Goal: Task Accomplishment & Management: Manage account settings

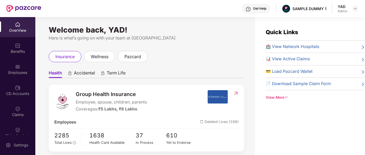
click at [284, 95] on div "View More" at bounding box center [315, 98] width 99 height 6
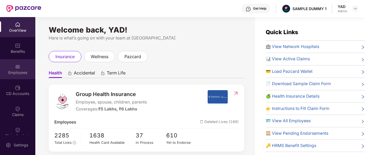
click at [15, 71] on div "Employees" at bounding box center [17, 72] width 35 height 5
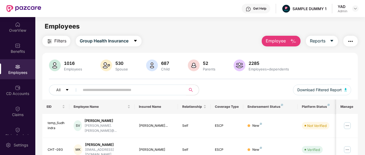
click at [253, 8] on div "Get Help" at bounding box center [259, 8] width 13 height 4
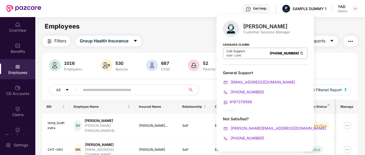
click at [191, 30] on div "Employees" at bounding box center [199, 26] width 329 height 10
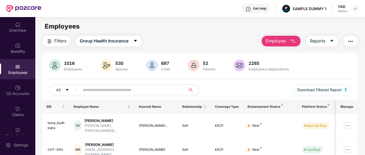
click at [280, 43] on span "Employee" at bounding box center [276, 41] width 20 height 7
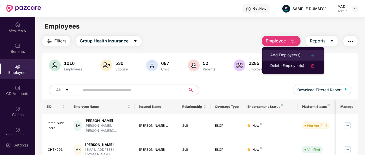
click at [280, 54] on div "Add Employee(s)" at bounding box center [285, 55] width 30 height 6
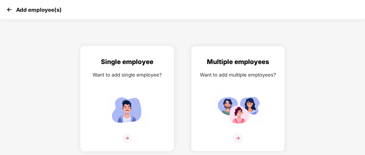
click at [135, 106] on img at bounding box center [127, 109] width 48 height 33
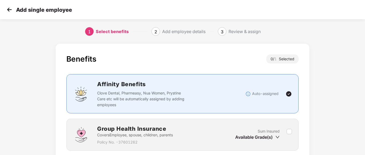
scroll to position [42, 0]
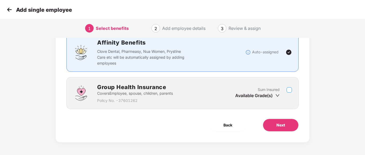
click at [260, 68] on div "Benefits 0 / 1 Selected Affinity Benefits Clove Dental, Pharmeasy, Nua Women, P…" at bounding box center [182, 61] width 232 height 97
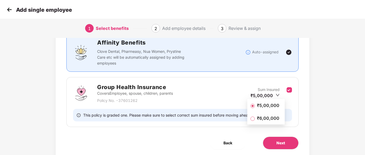
click at [275, 106] on span "₹5,00,000" at bounding box center [268, 106] width 27 height 6
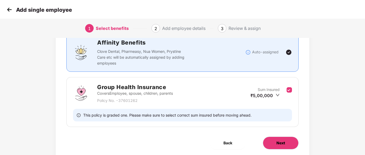
click at [280, 141] on span "Next" at bounding box center [280, 144] width 9 height 6
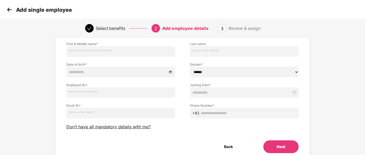
scroll to position [37, 0]
click at [98, 51] on input "text" at bounding box center [120, 51] width 109 height 11
drag, startPoint x: 169, startPoint y: 135, endPoint x: 168, endPoint y: 125, distance: 10.5
click at [169, 135] on div "Employee Details Please provide all the mandatory details of the employee First…" at bounding box center [182, 86] width 232 height 134
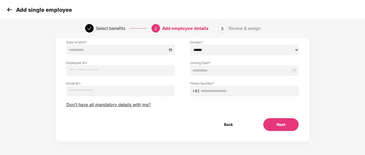
scroll to position [0, 0]
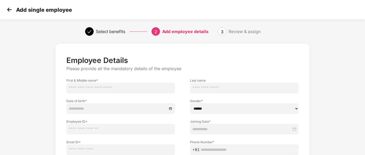
click at [10, 12] on img at bounding box center [9, 10] width 8 height 8
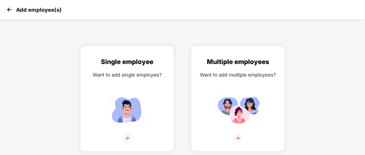
click at [10, 12] on img at bounding box center [9, 10] width 8 height 8
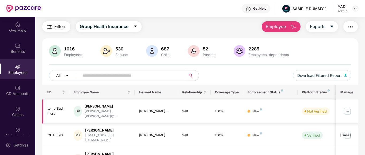
scroll to position [15, 0]
click at [283, 133] on div "New" at bounding box center [271, 135] width 46 height 5
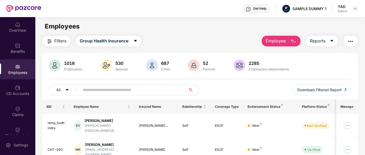
scroll to position [0, 0]
click at [11, 94] on div "CD Accounts" at bounding box center [17, 93] width 35 height 5
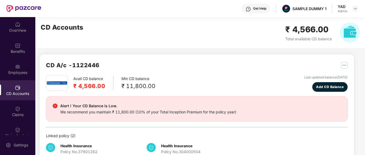
scroll to position [15, 0]
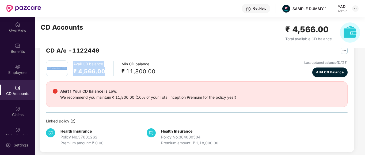
drag, startPoint x: 70, startPoint y: 64, endPoint x: 113, endPoint y: 76, distance: 44.9
click at [113, 76] on div "Avail CD balance ₹ 4,566.00 Min CD balance ₹ 11,800.00" at bounding box center [100, 68] width 109 height 16
drag, startPoint x: 116, startPoint y: 59, endPoint x: 169, endPoint y: 74, distance: 55.2
click at [169, 74] on div "CD A/c - 1122446 Avail CD balance ₹ 4,566.00 Min CD balance ₹ 11,800.00 Last up…" at bounding box center [197, 96] width 302 height 100
click at [169, 74] on div "Avail CD balance ₹ 4,566.00 Min CD balance ₹ 11,800.00 Last updated balance [DA…" at bounding box center [197, 68] width 302 height 17
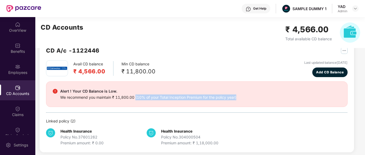
drag, startPoint x: 136, startPoint y: 97, endPoint x: 238, endPoint y: 100, distance: 102.5
click at [238, 100] on div "Alert ! Your CD Balance is Low. We recommend you maintain ₹ 11,800.00 (10% of y…" at bounding box center [197, 94] width 288 height 12
click at [237, 96] on div "Alert ! Your CD Balance is Low. We recommend you maintain ₹ 11,800.00 (10% of y…" at bounding box center [197, 94] width 288 height 12
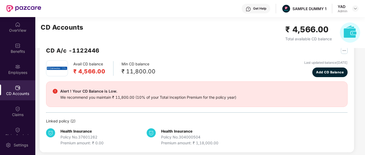
scroll to position [12, 0]
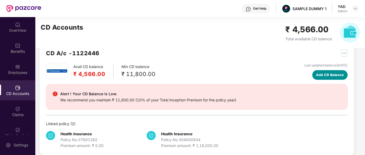
click at [326, 75] on span "Add CD Balance" at bounding box center [330, 75] width 28 height 5
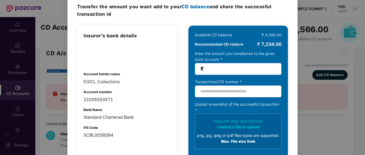
scroll to position [23, 0]
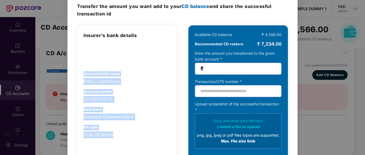
drag, startPoint x: 80, startPoint y: 74, endPoint x: 135, endPoint y: 135, distance: 82.3
click at [135, 135] on div "Insurer’s bank details Account holder name EGICL Collections Account number 222…" at bounding box center [127, 110] width 100 height 171
click at [152, 103] on div "Insurer’s bank details Account holder name EGICL Collections Account number 222…" at bounding box center [127, 85] width 87 height 107
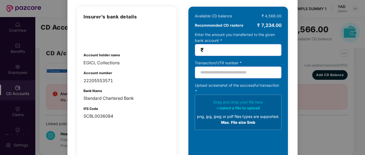
scroll to position [28, 0]
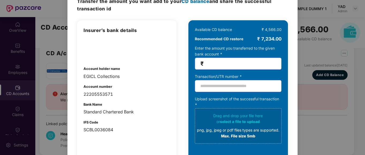
click at [232, 64] on input "number" at bounding box center [240, 64] width 71 height 6
type input "*****"
click at [173, 69] on div "Insurer’s bank details Account holder name EGICL Collections Account number 222…" at bounding box center [127, 105] width 100 height 171
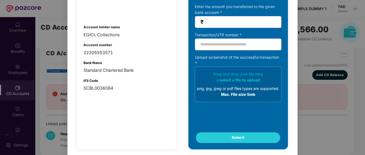
scroll to position [0, 0]
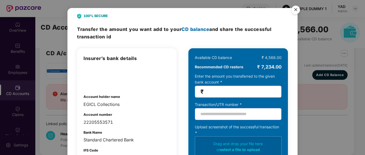
click at [294, 12] on img "Close" at bounding box center [295, 10] width 15 height 15
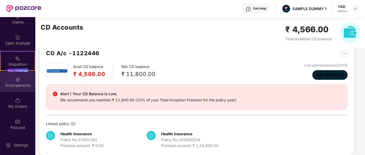
scroll to position [93, 0]
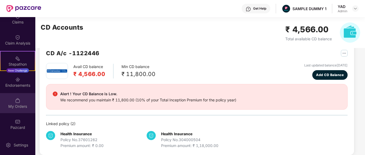
click at [10, 108] on div "My Orders" at bounding box center [17, 106] width 35 height 5
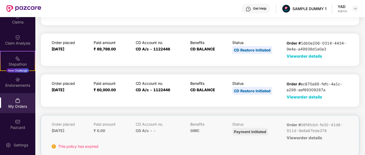
scroll to position [47, 0]
click at [300, 98] on span "View order details" at bounding box center [305, 96] width 36 height 5
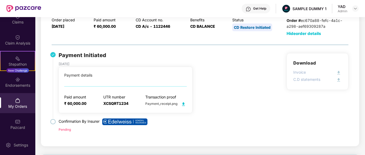
scroll to position [96, 0]
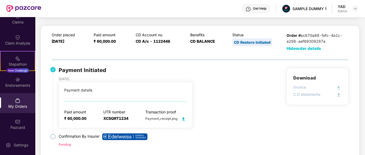
click at [296, 46] on span "Hide order details" at bounding box center [304, 48] width 35 height 5
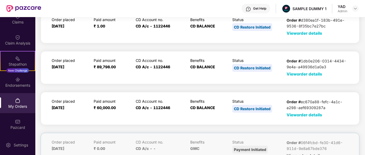
scroll to position [37, 0]
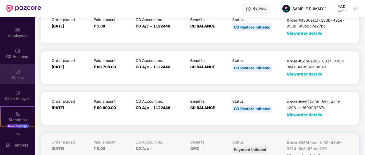
click at [14, 70] on div "Claims" at bounding box center [17, 75] width 35 height 20
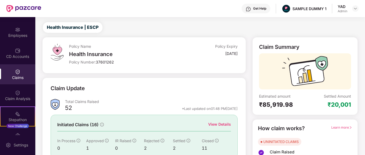
scroll to position [9, 0]
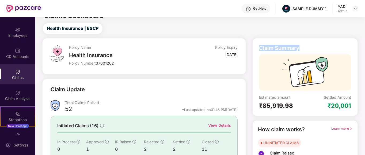
drag, startPoint x: 257, startPoint y: 47, endPoint x: 317, endPoint y: 44, distance: 60.9
click at [317, 44] on div "Claim Summary Estimated amount ₹85,919.98 Settled Amount ₹20,001" at bounding box center [304, 77] width 105 height 78
drag, startPoint x: 256, startPoint y: 103, endPoint x: 312, endPoint y: 105, distance: 56.2
click at [312, 105] on div "Claim Summary Estimated amount ₹85,919.98 Settled Amount ₹20,001" at bounding box center [304, 77] width 105 height 78
click at [304, 100] on div "Estimated amount ₹85,919.98" at bounding box center [282, 102] width 46 height 15
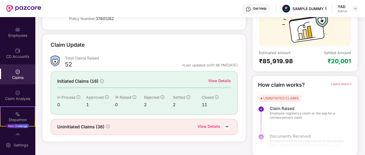
scroll to position [54, 0]
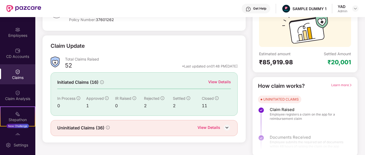
click at [215, 84] on div "View Details" at bounding box center [219, 82] width 23 height 6
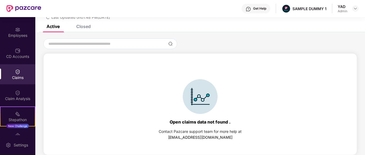
scroll to position [23, 0]
click at [84, 28] on div "Closed" at bounding box center [83, 26] width 14 height 5
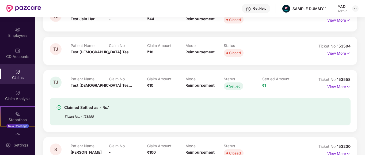
scroll to position [100, 0]
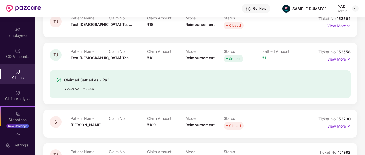
click at [339, 60] on p "View More" at bounding box center [338, 58] width 23 height 7
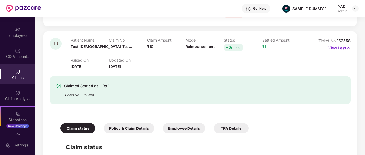
scroll to position [0, 0]
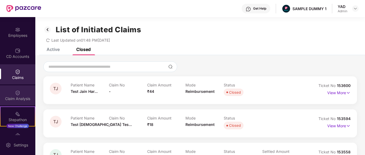
click at [8, 91] on div "Claim Analysis" at bounding box center [17, 96] width 35 height 20
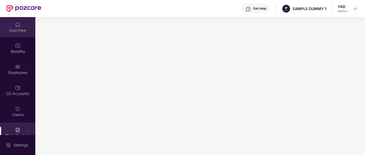
click at [12, 33] on div "OverView" at bounding box center [17, 27] width 35 height 20
